Goal: Register for event/course

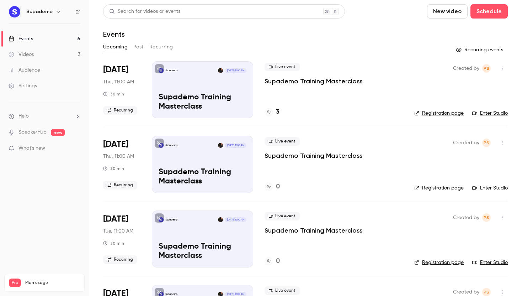
click at [278, 113] on h4 "3" at bounding box center [278, 112] width 4 height 10
click at [400, 73] on div "Live event Supademo Training Masterclass" at bounding box center [334, 74] width 138 height 23
click at [186, 82] on div "Supademo [DATE] 11:00 AM Supademo Training Masterclass" at bounding box center [202, 89] width 101 height 57
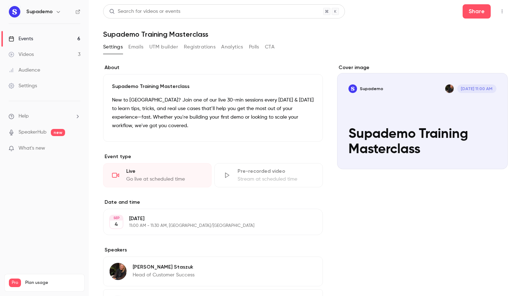
click at [503, 12] on icon "button" at bounding box center [502, 11] width 6 height 5
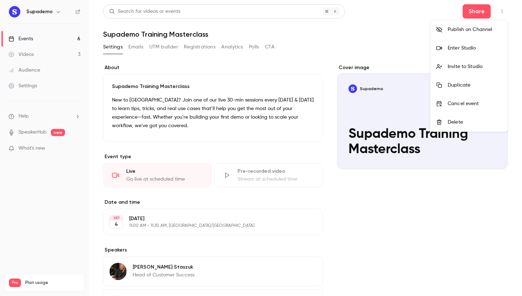
click at [471, 46] on div "Enter Studio" at bounding box center [475, 47] width 54 height 7
